Goal: Find contact information: Find contact information

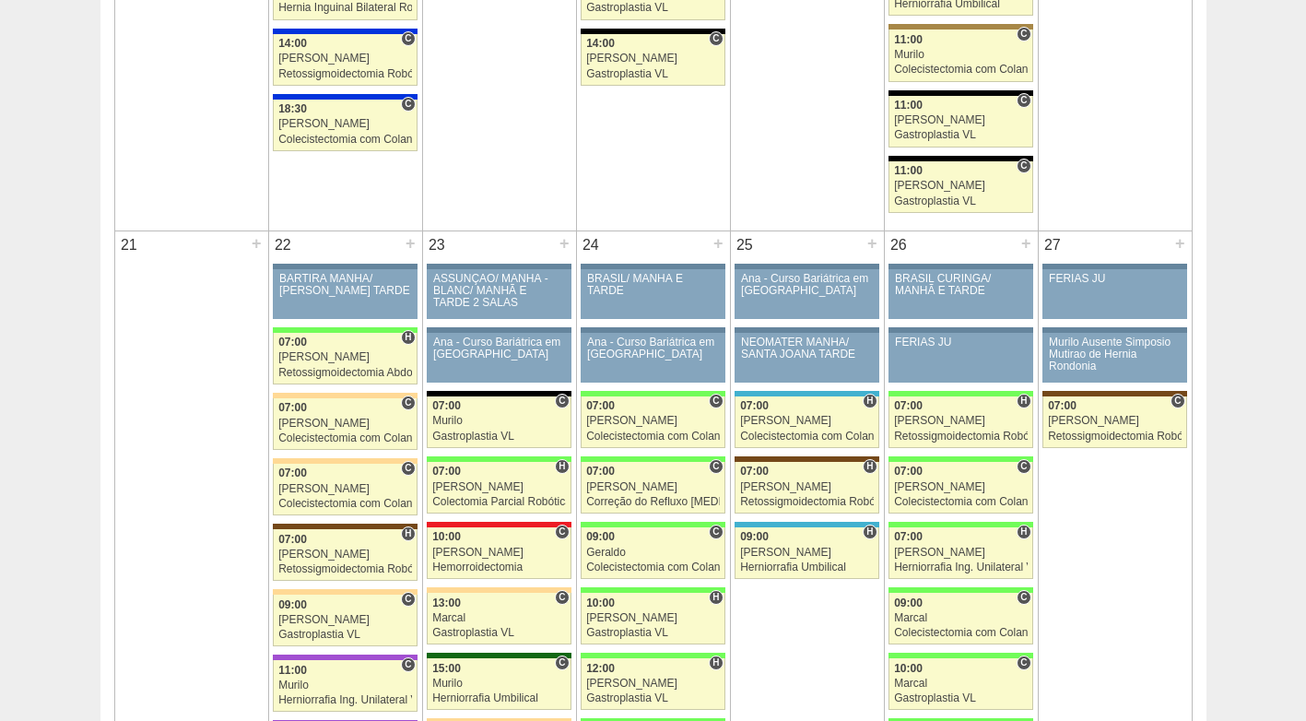
scroll to position [2213, 0]
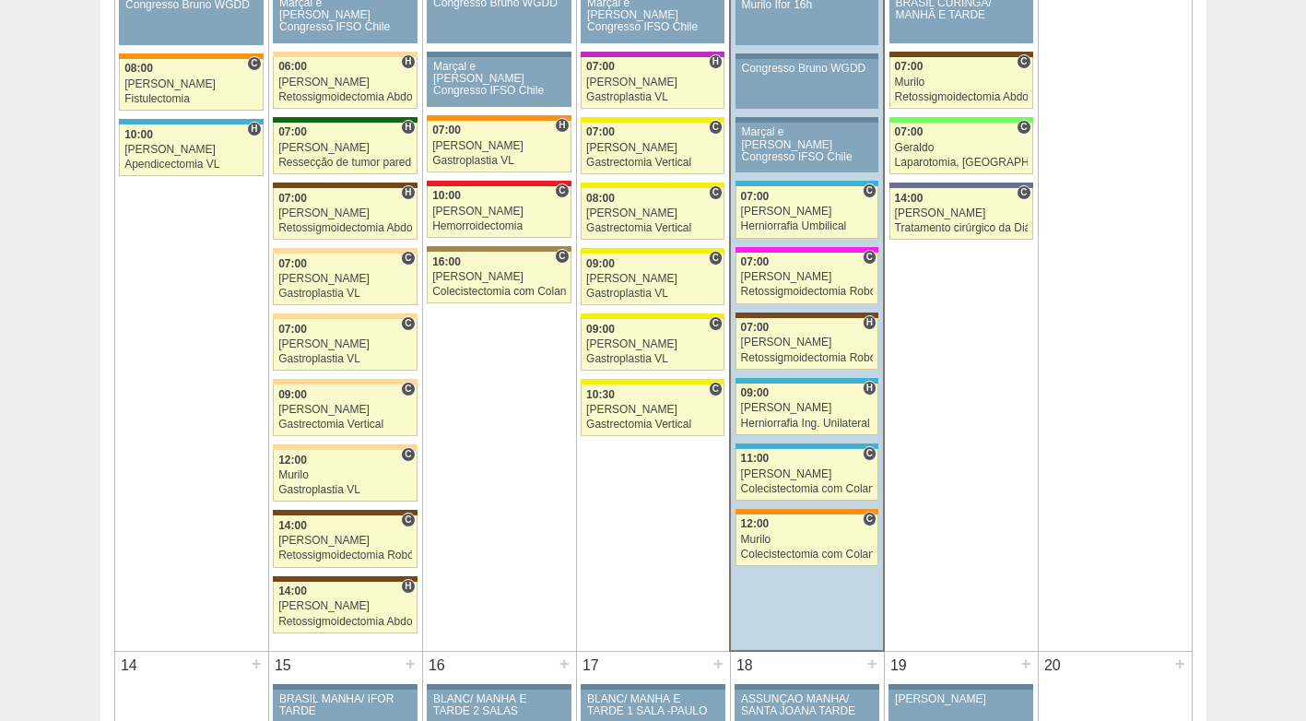
scroll to position [1199, 0]
click at [779, 216] on div "Ricardo Fernandes" at bounding box center [807, 213] width 133 height 12
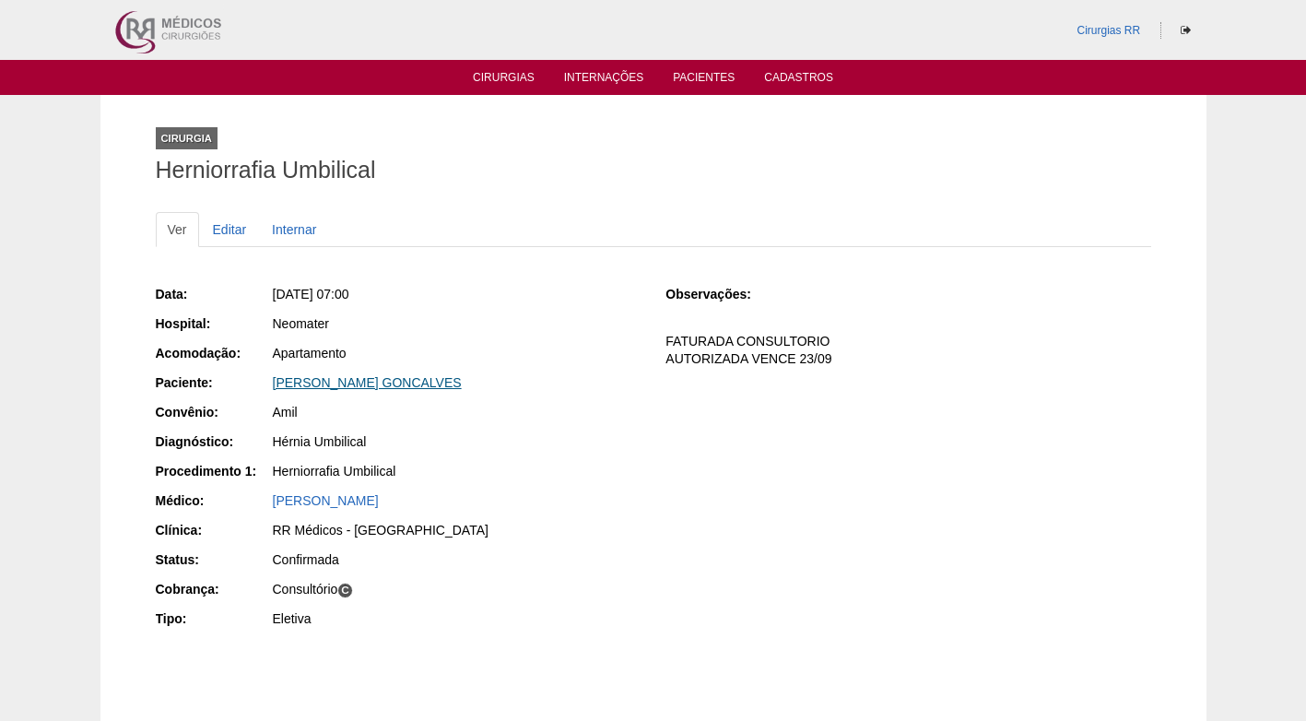
click at [381, 386] on link "CLAUDIO SANCHES GONCALVES" at bounding box center [367, 382] width 189 height 15
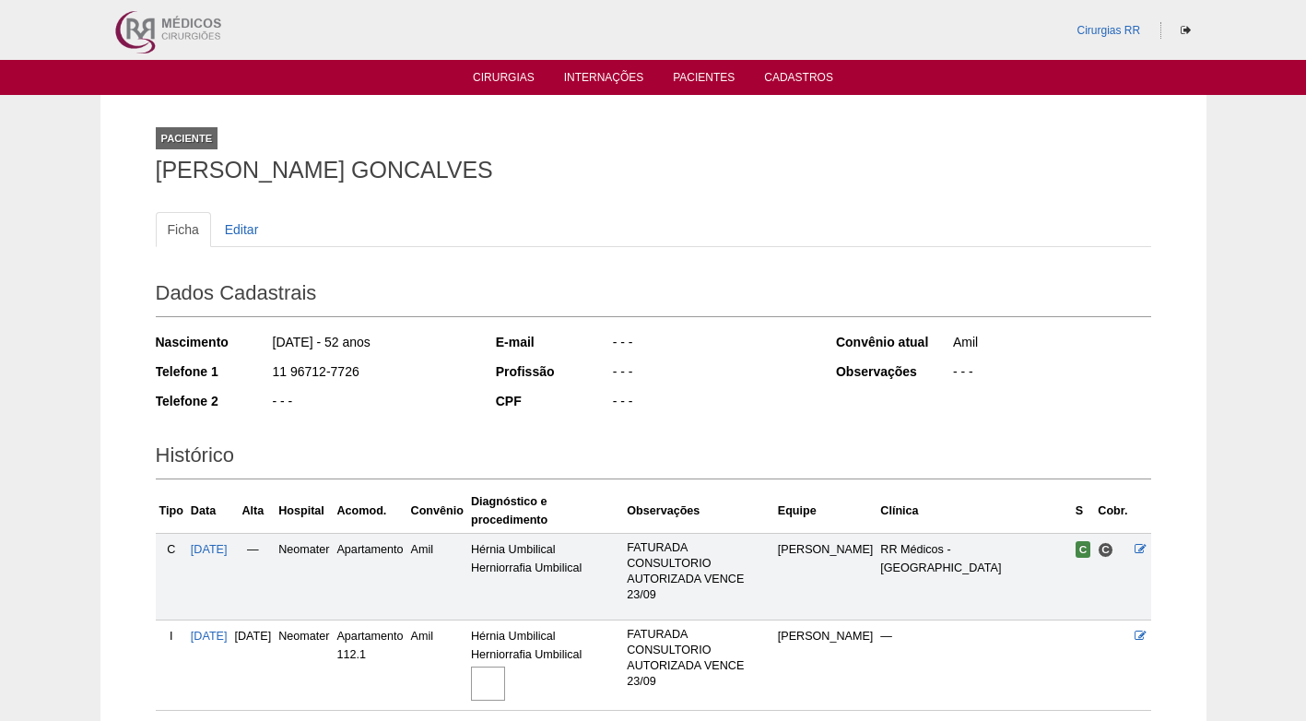
drag, startPoint x: 377, startPoint y: 373, endPoint x: 267, endPoint y: 374, distance: 109.7
click at [267, 374] on div "Telefone 1 11 96712-7726" at bounding box center [313, 373] width 315 height 23
copy div "11 96712-7726"
click at [439, 379] on div "11 96712-7726" at bounding box center [371, 373] width 200 height 23
click at [492, 437] on h2 "Histórico" at bounding box center [654, 458] width 996 height 42
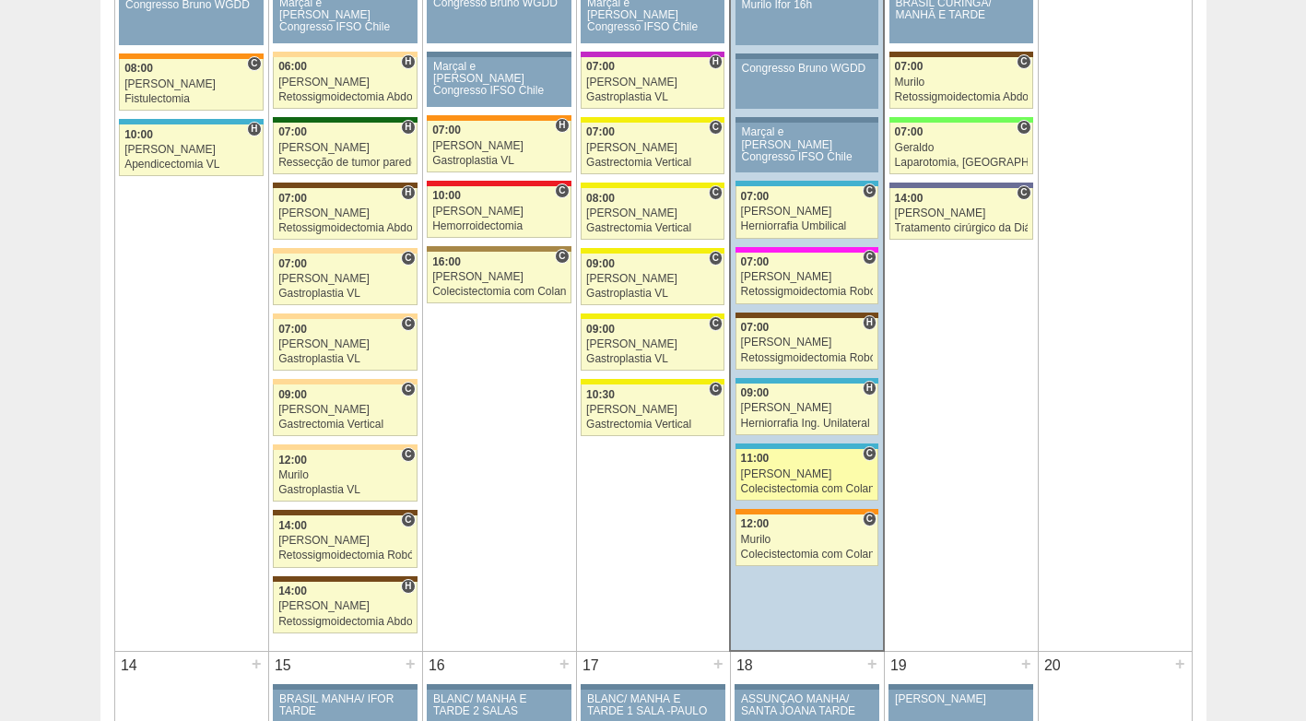
scroll to position [1199, 0]
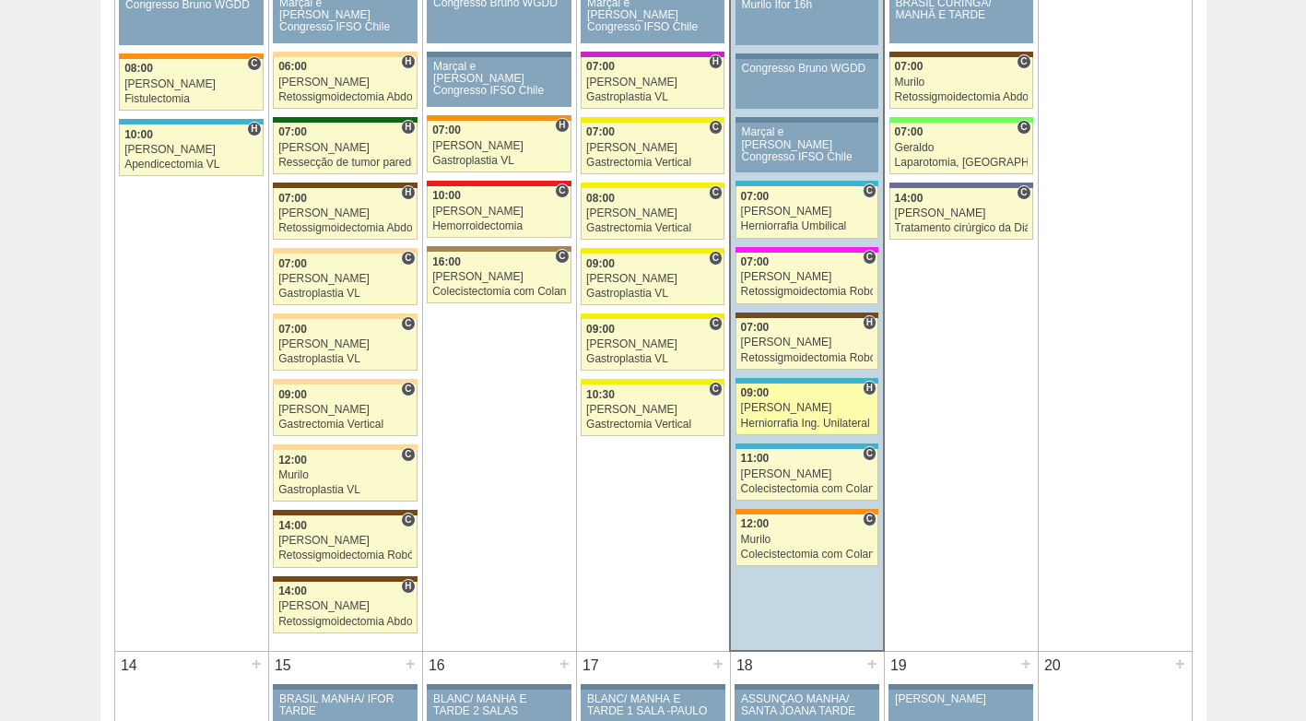
click at [812, 406] on div "[PERSON_NAME]" at bounding box center [807, 408] width 133 height 12
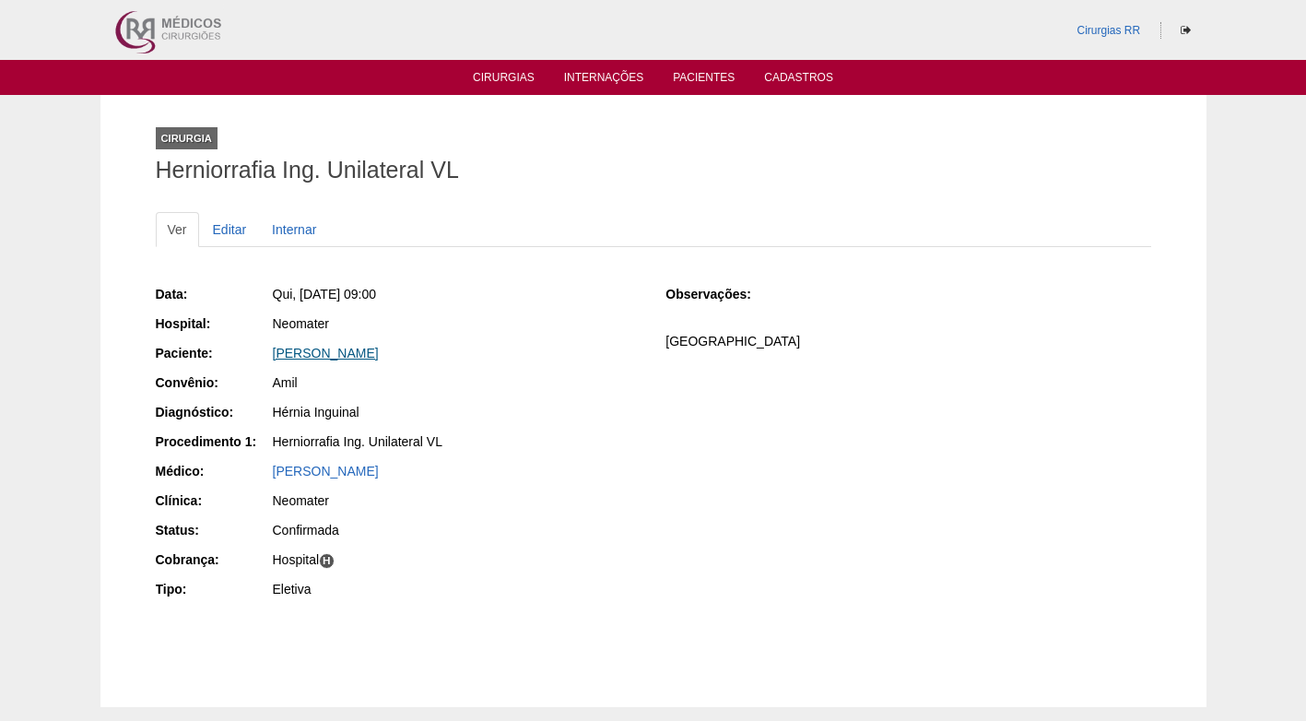
click at [361, 352] on link "[PERSON_NAME]" at bounding box center [326, 353] width 106 height 15
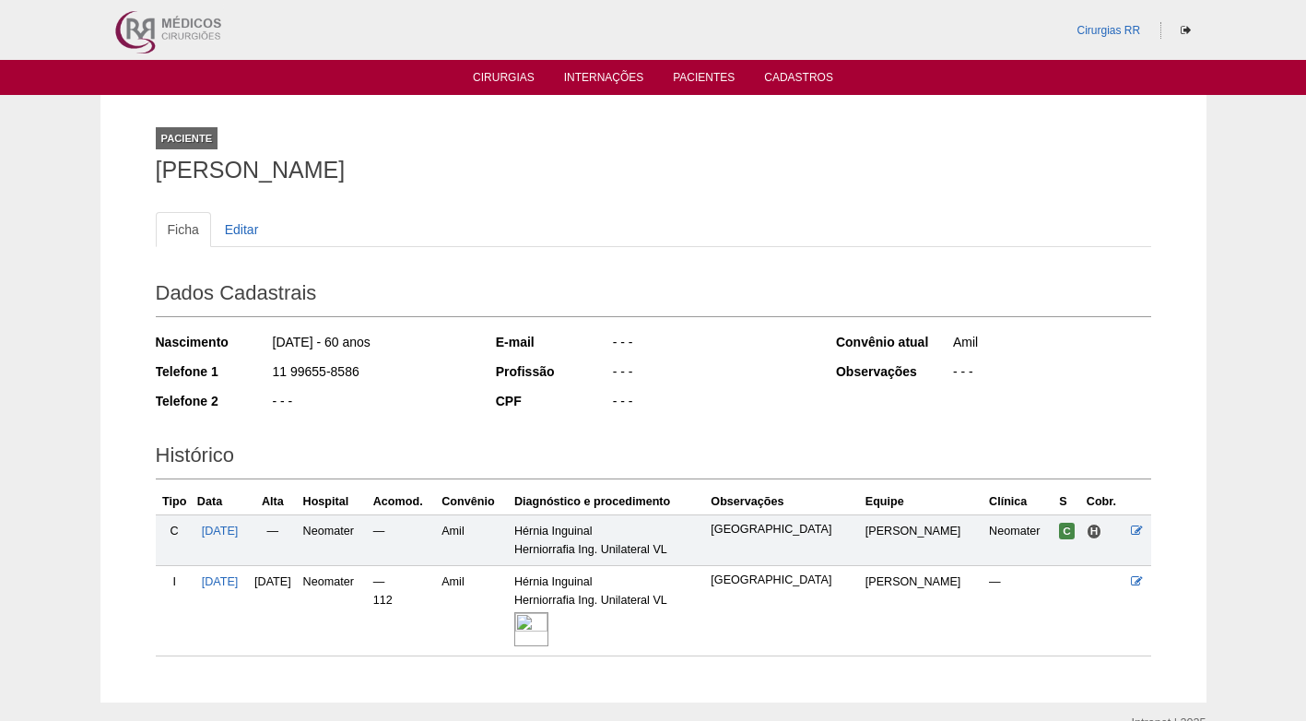
drag, startPoint x: 366, startPoint y: 370, endPoint x: 271, endPoint y: 376, distance: 95.2
click at [270, 375] on div "Telefone 1 11 99655-8586" at bounding box center [313, 373] width 315 height 23
copy div "11 99655-8586"
click at [430, 376] on div "11 99655-8586" at bounding box center [371, 373] width 200 height 23
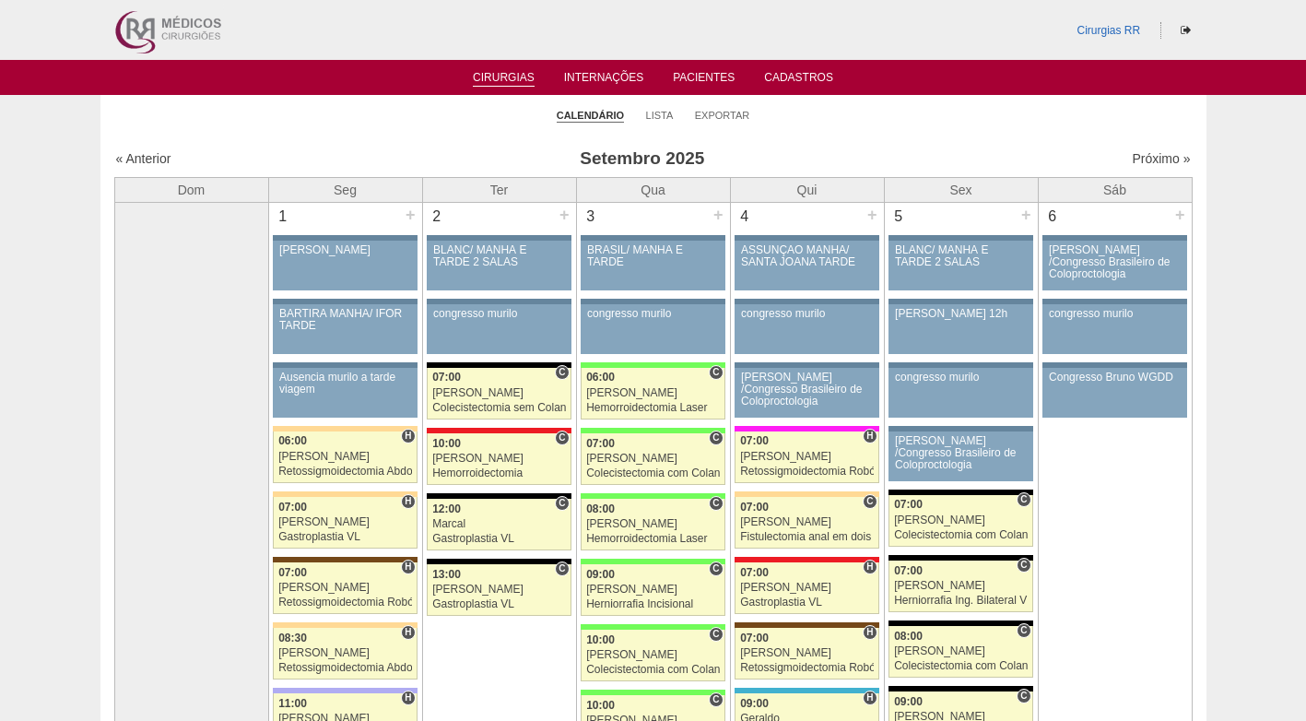
scroll to position [1200, 0]
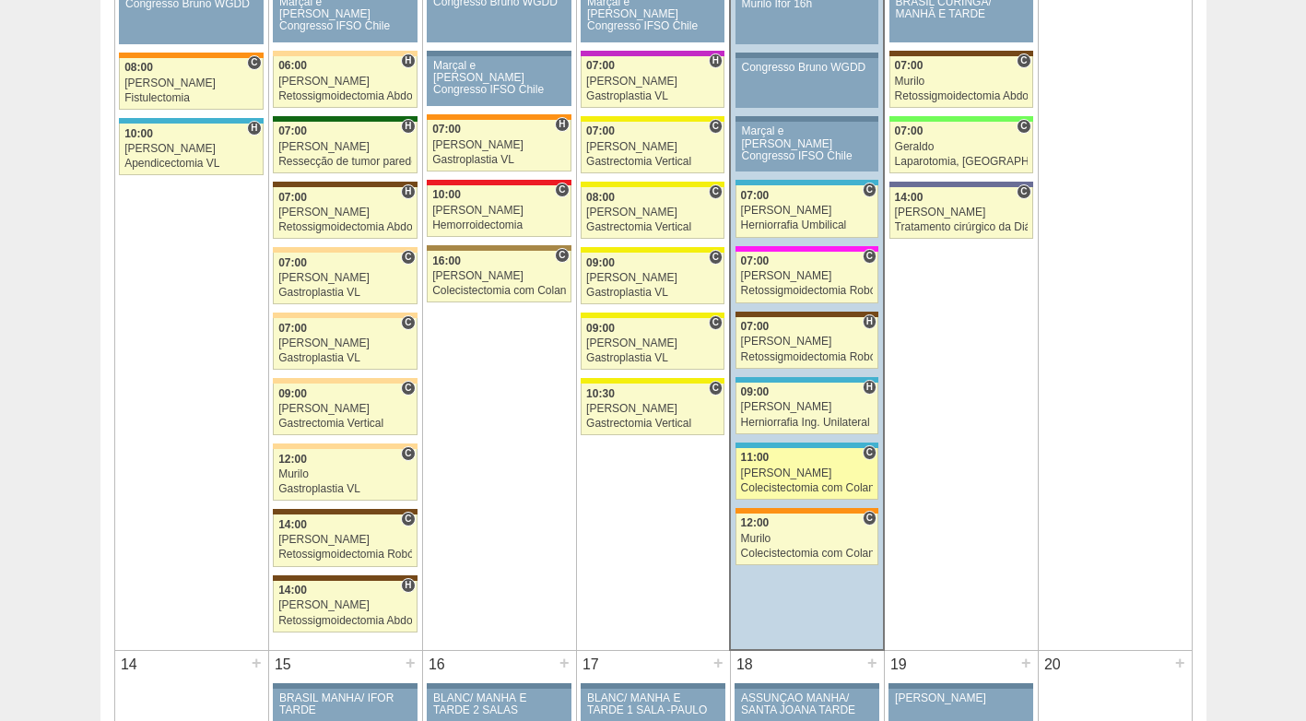
click at [801, 468] on div "Ricardo Fernandes" at bounding box center [807, 473] width 133 height 12
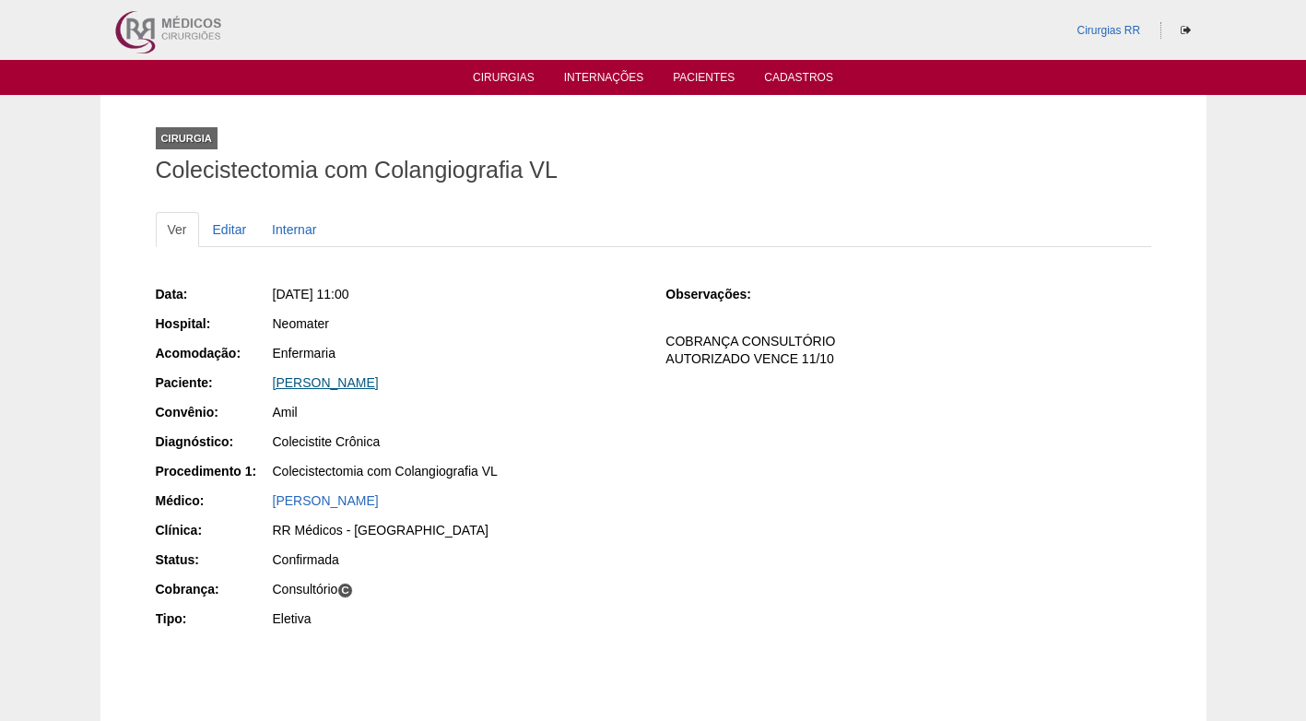
click at [360, 380] on link "[PERSON_NAME]" at bounding box center [326, 382] width 106 height 15
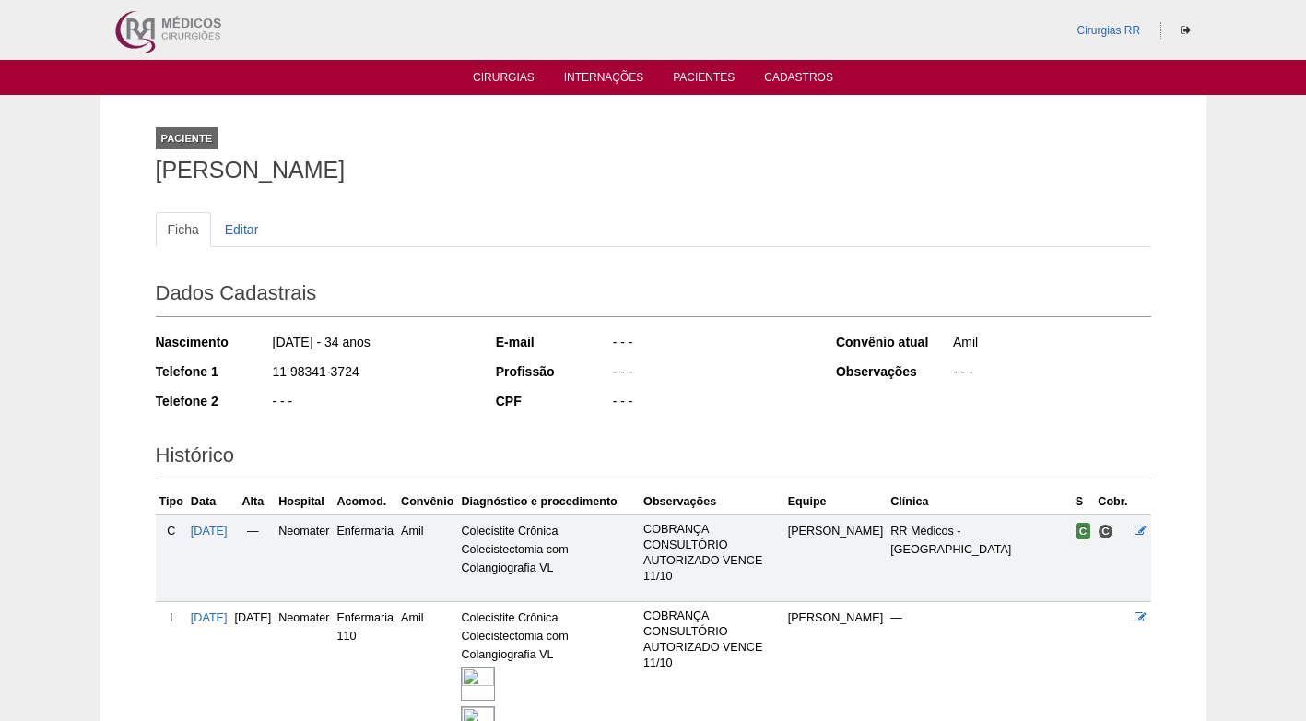
drag, startPoint x: 334, startPoint y: 371, endPoint x: 272, endPoint y: 370, distance: 61.8
click at [272, 370] on div "11 98341-3724" at bounding box center [371, 373] width 200 height 23
copy div "11 98341-3724"
click at [402, 387] on div "Nascimento [DATE] - 34 anos Telefone 1 11 98341-3724 Telefone 2 - - -" at bounding box center [313, 376] width 315 height 101
click at [444, 264] on div "Ficha Editar" at bounding box center [654, 238] width 996 height 53
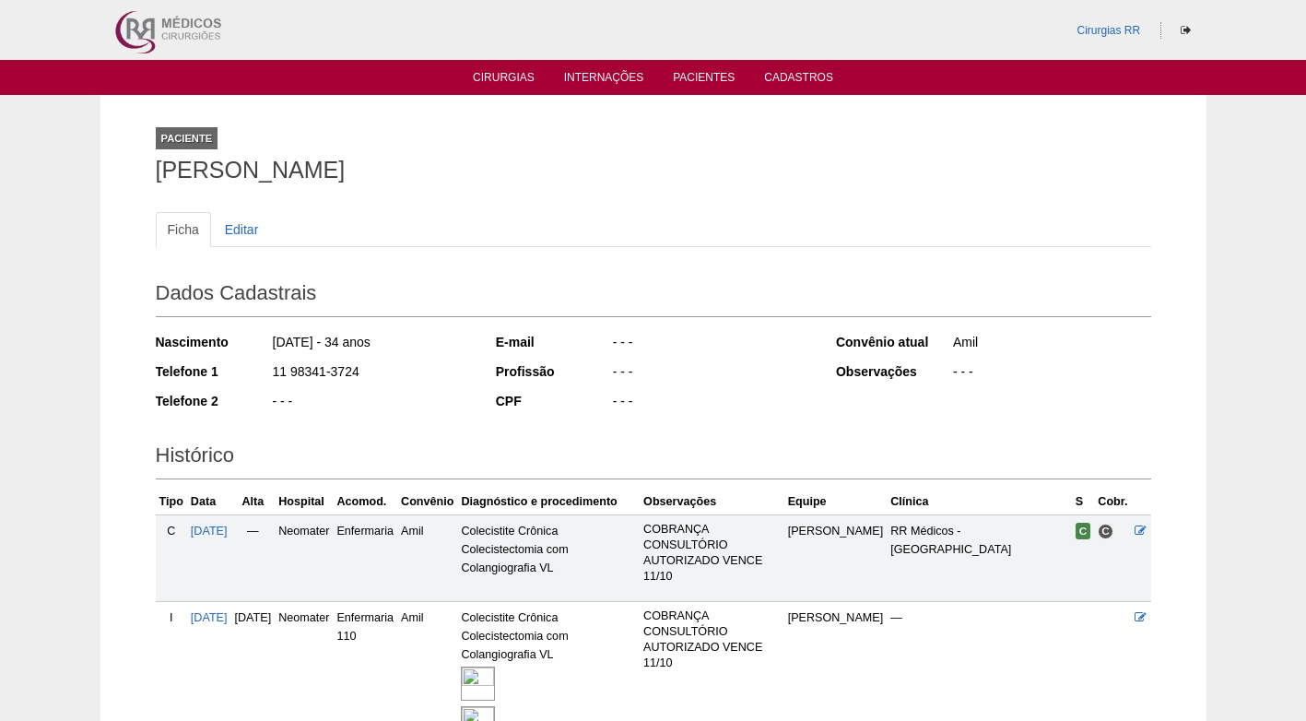
click at [404, 396] on div "- - -" at bounding box center [371, 403] width 200 height 23
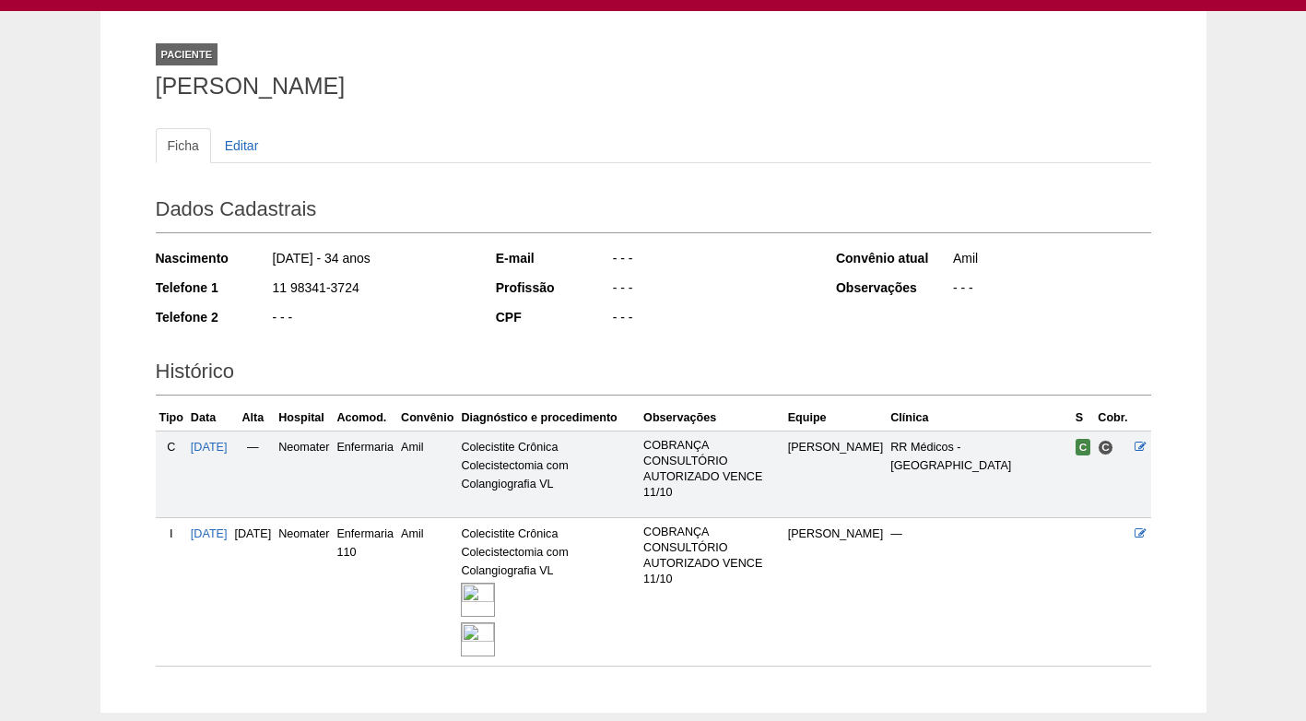
scroll to position [187, 0]
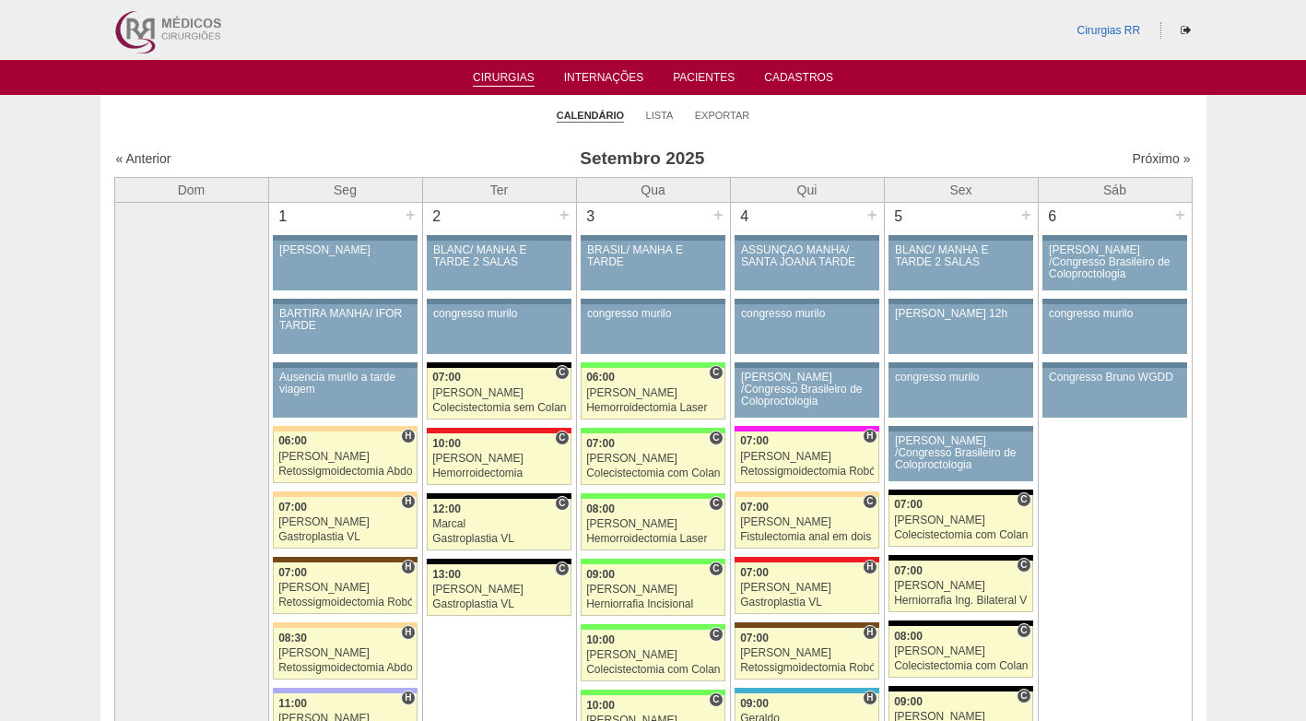
scroll to position [1201, 0]
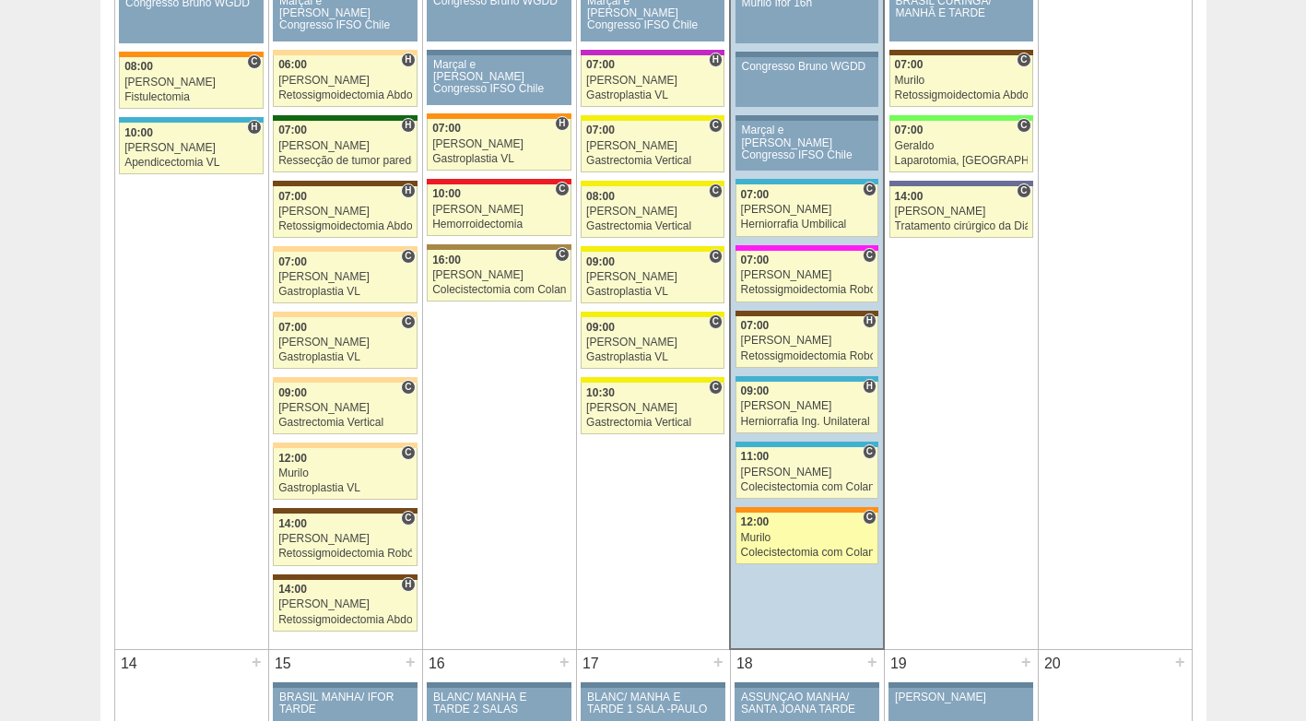
click at [803, 537] on div "Murilo" at bounding box center [807, 538] width 133 height 12
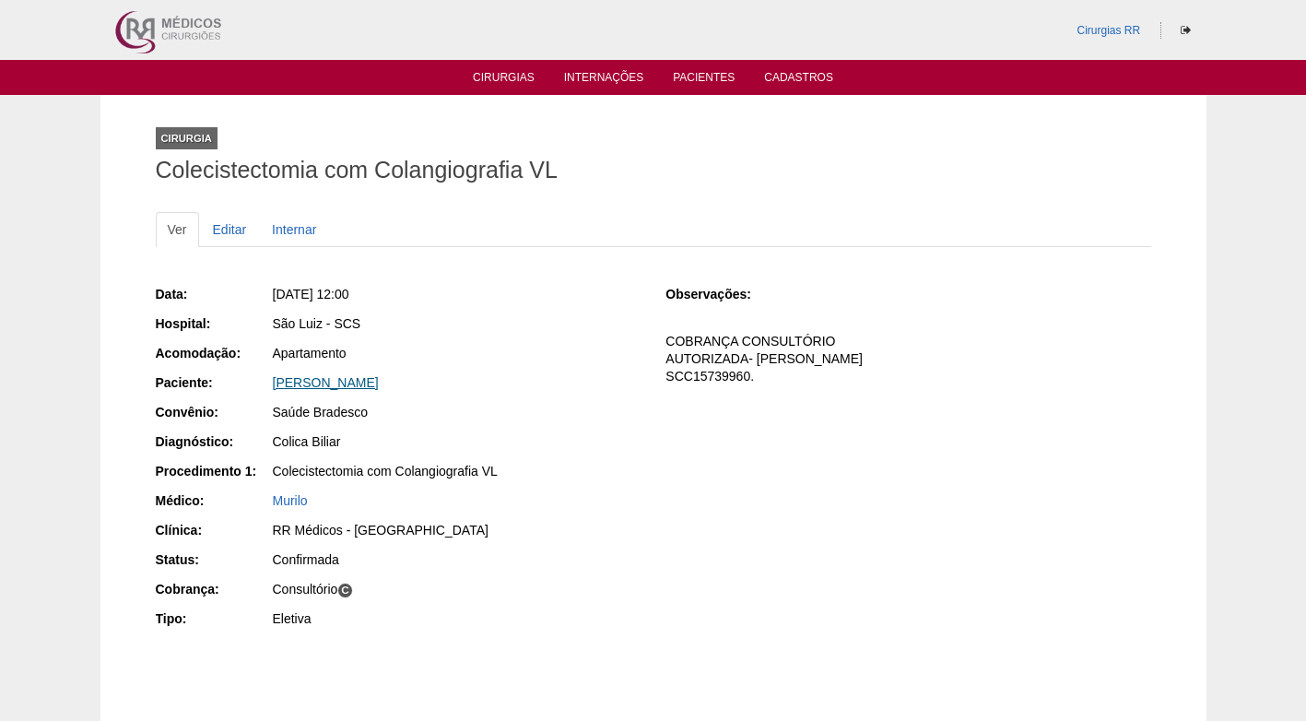
click at [379, 385] on link "[PERSON_NAME]" at bounding box center [326, 382] width 106 height 15
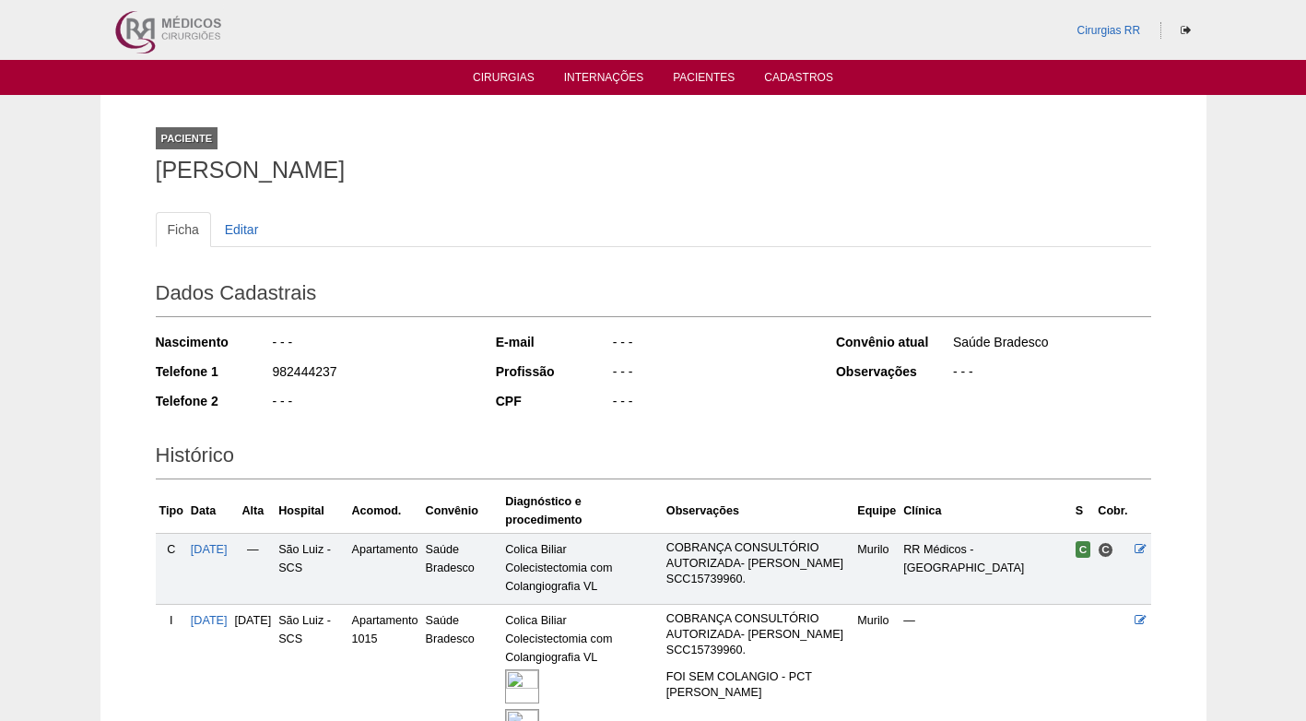
drag, startPoint x: 297, startPoint y: 371, endPoint x: 263, endPoint y: 376, distance: 34.6
click at [263, 376] on div "Telefone 1 982444237" at bounding box center [313, 373] width 315 height 23
click at [413, 389] on div "Nascimento - - - Telefone 1 982444237 Telefone 2 - - -" at bounding box center [313, 376] width 315 height 101
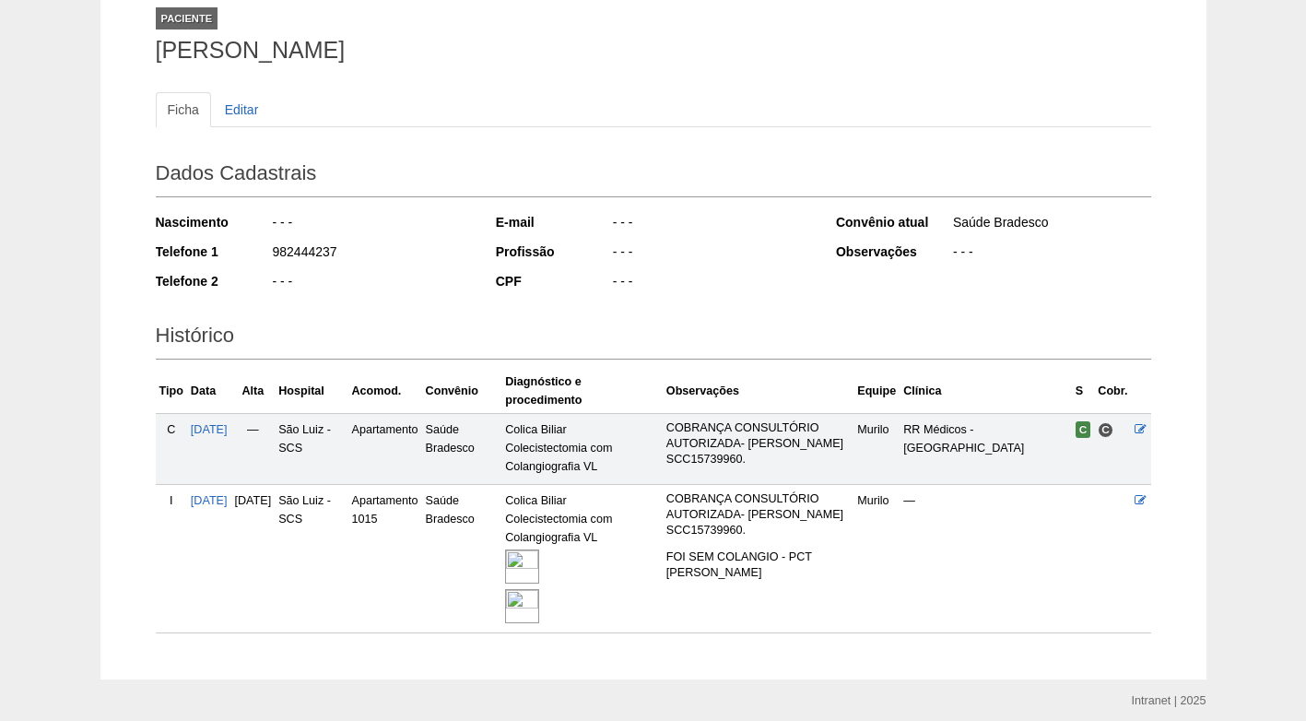
scroll to position [79, 0]
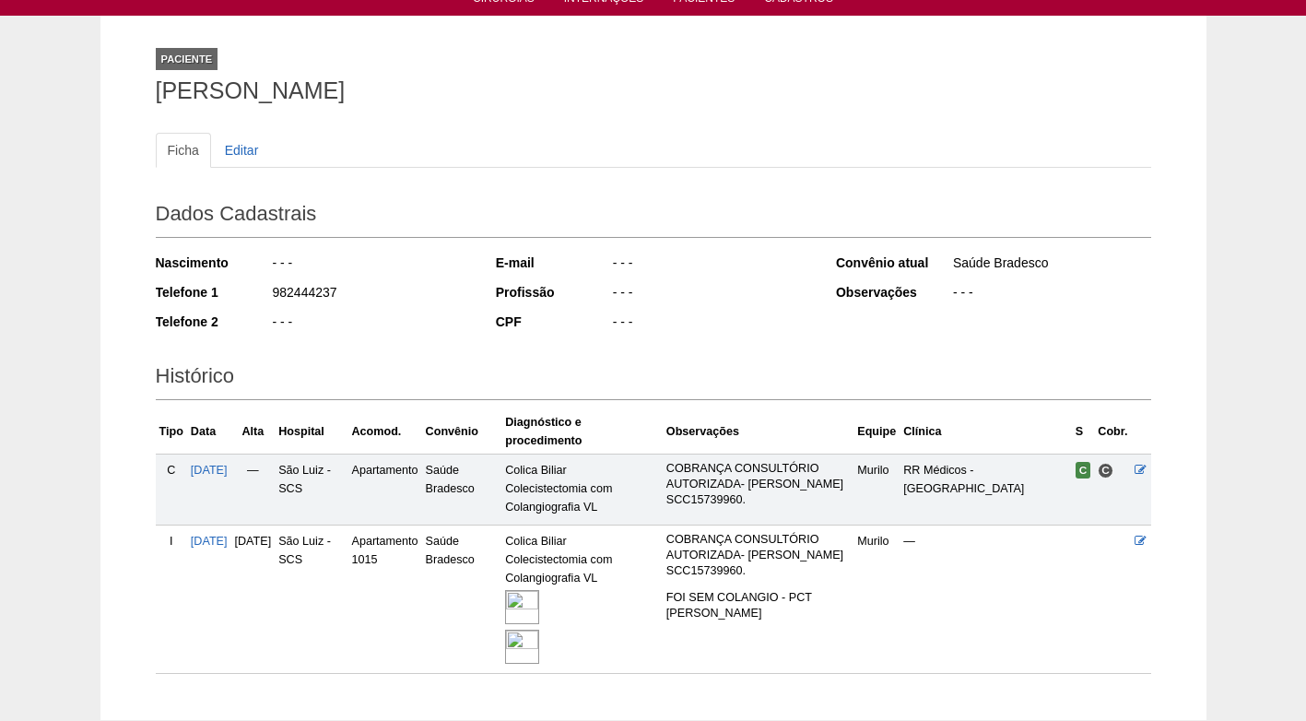
click at [643, 338] on div "E-mail - - - Profissão - - - CPF - - -" at bounding box center [653, 294] width 315 height 95
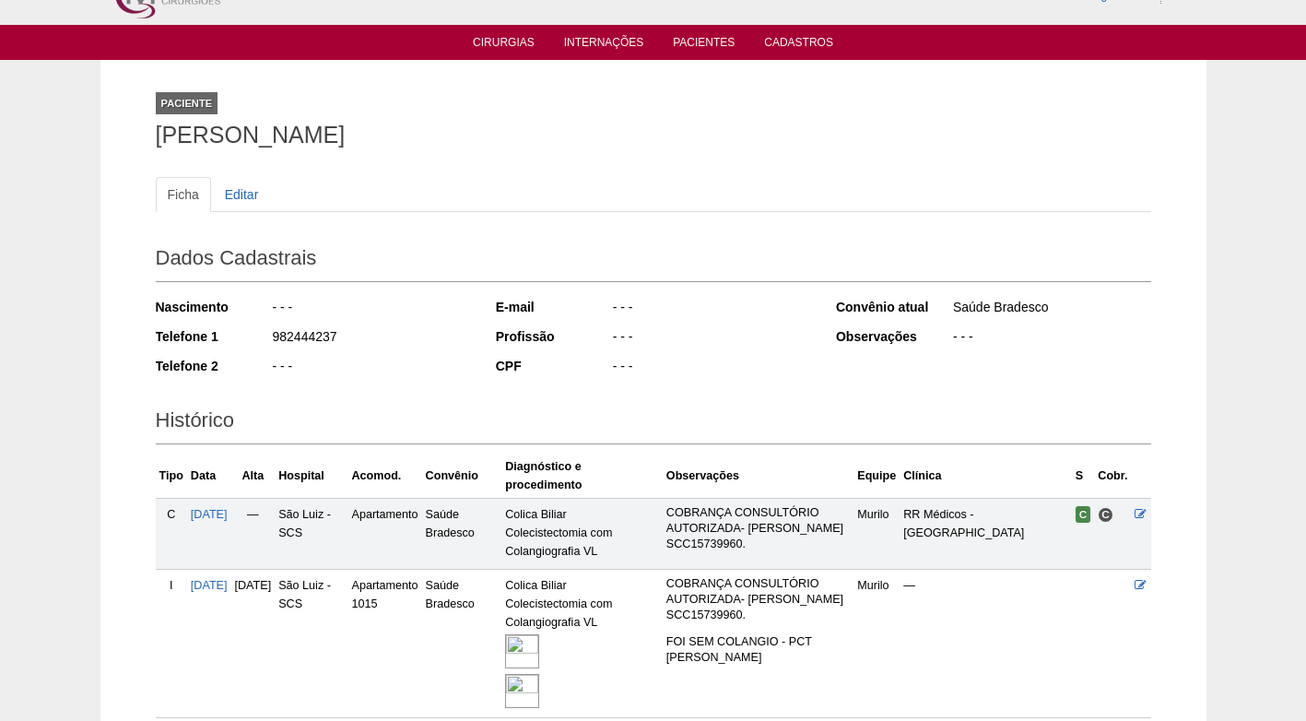
scroll to position [0, 0]
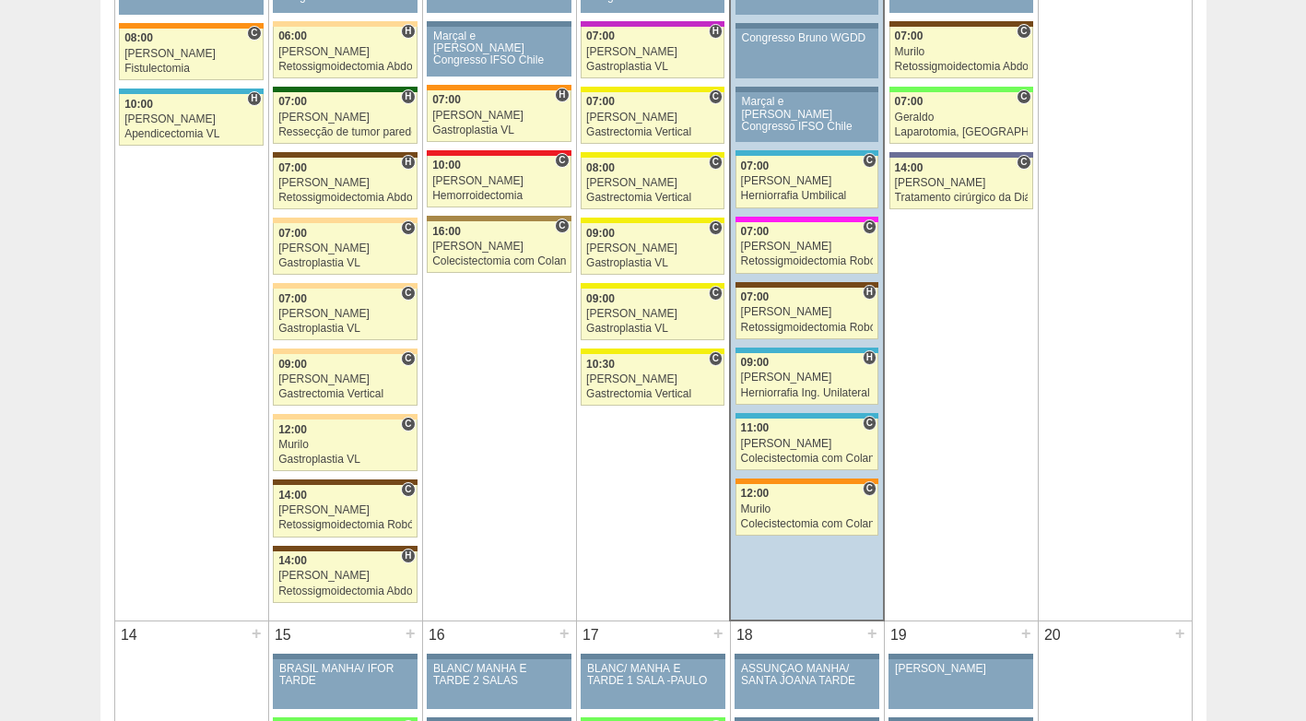
scroll to position [1202, 0]
